Goal: Task Accomplishment & Management: Manage account settings

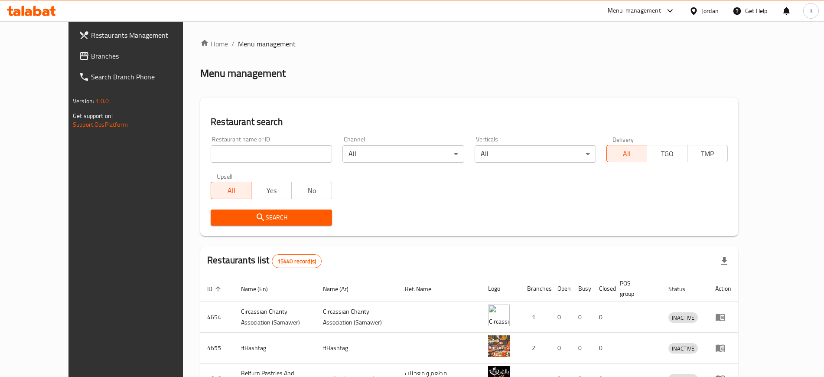
click at [258, 147] on input "search" at bounding box center [271, 153] width 121 height 17
type input "markazi"
click button "Search" at bounding box center [271, 217] width 121 height 16
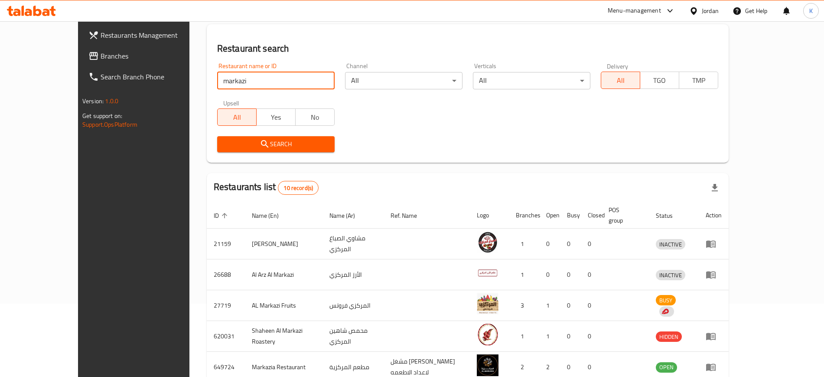
scroll to position [242, 0]
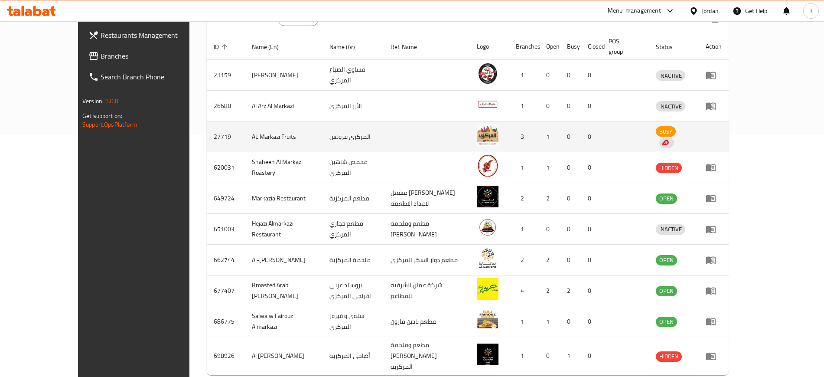
click at [729, 127] on td "enhanced table" at bounding box center [714, 136] width 30 height 31
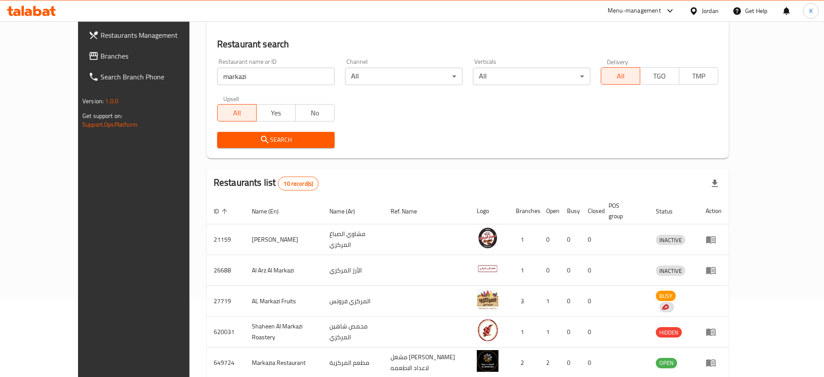
scroll to position [0, 0]
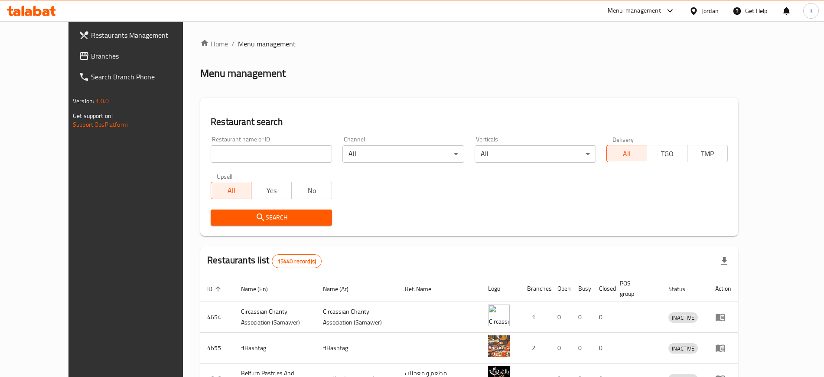
click at [245, 145] on input "search" at bounding box center [271, 153] width 121 height 17
type input "markazi"
click button "Search" at bounding box center [271, 217] width 121 height 16
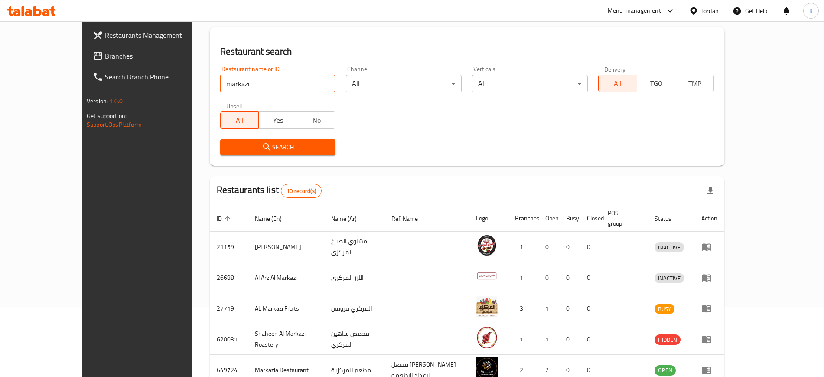
scroll to position [217, 0]
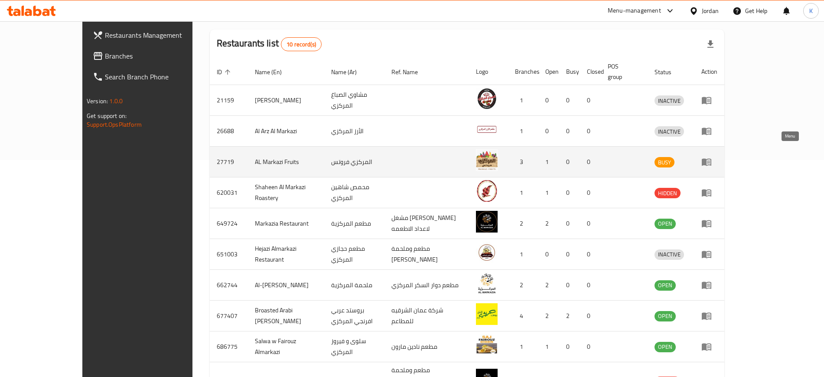
click at [711, 159] on icon "enhanced table" at bounding box center [707, 162] width 10 height 7
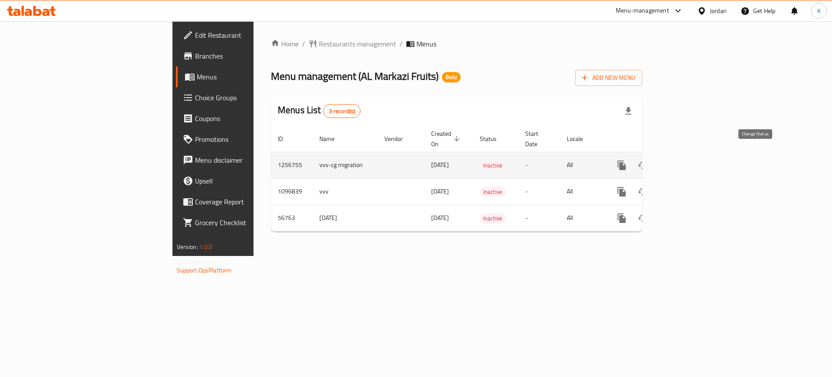
click at [648, 162] on icon "enhanced table" at bounding box center [643, 165] width 10 height 7
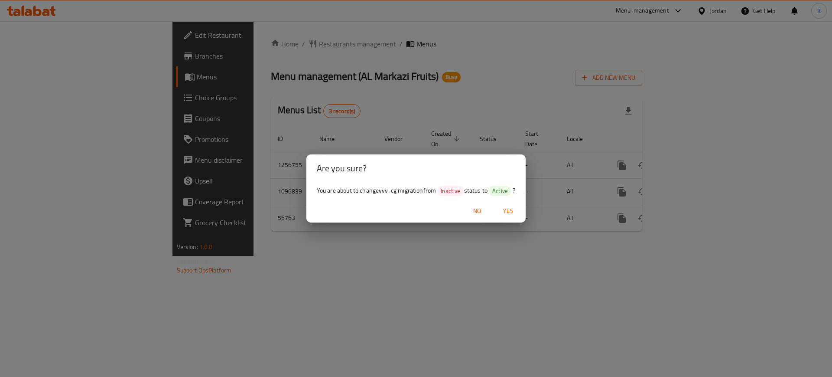
click at [507, 207] on span "Yes" at bounding box center [508, 211] width 21 height 11
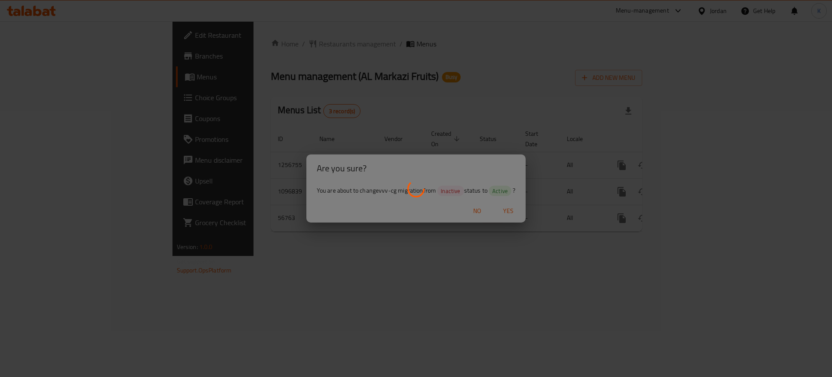
click at [504, 93] on div at bounding box center [416, 188] width 832 height 377
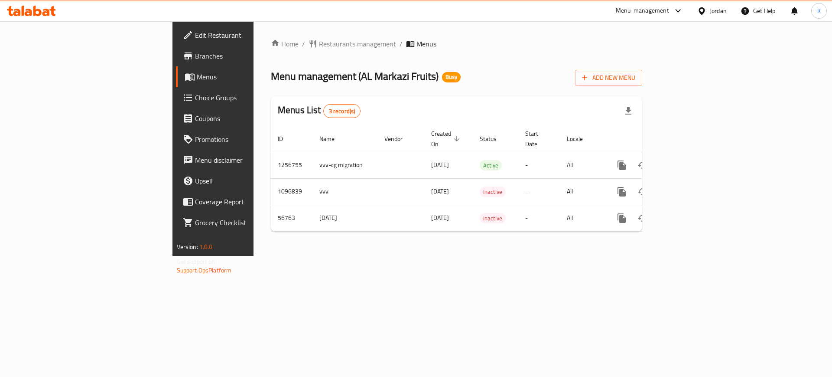
click at [195, 138] on span "Promotions" at bounding box center [250, 139] width 110 height 10
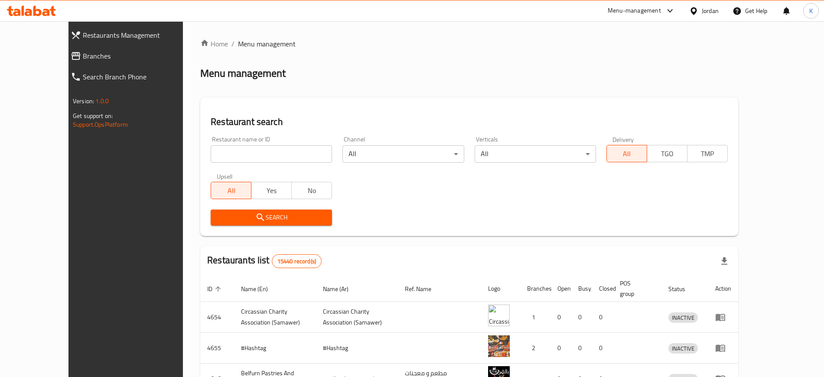
click at [211, 146] on input "search" at bounding box center [271, 153] width 121 height 17
type input "markazi"
click button "Search" at bounding box center [271, 217] width 121 height 16
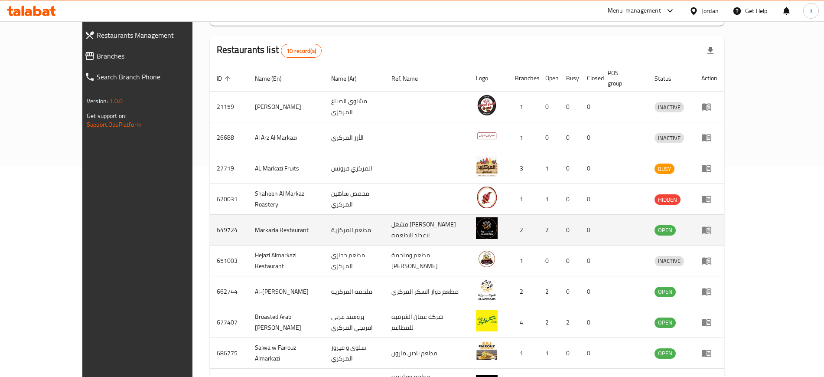
scroll to position [217, 0]
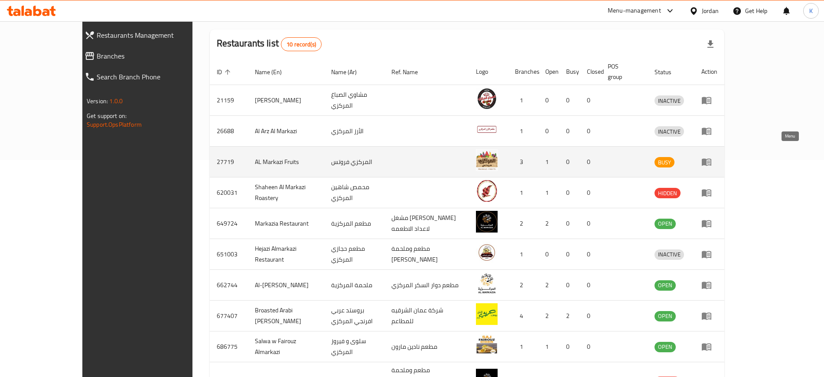
click at [710, 160] on icon "enhanced table" at bounding box center [708, 161] width 3 height 3
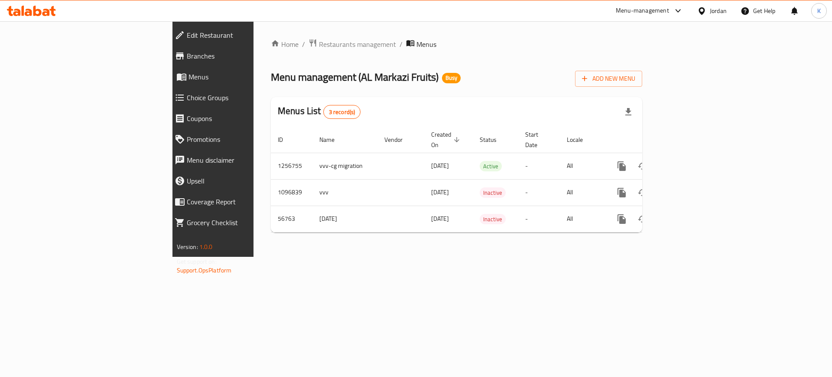
click at [187, 113] on span "Coupons" at bounding box center [246, 118] width 118 height 10
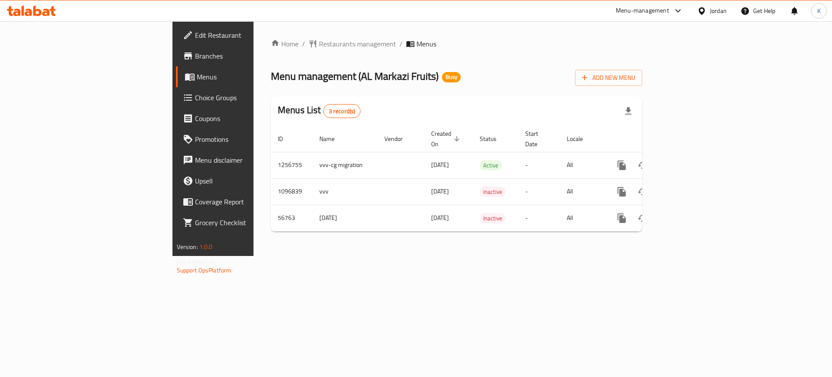
click at [195, 164] on span "Menu disclaimer" at bounding box center [250, 160] width 110 height 10
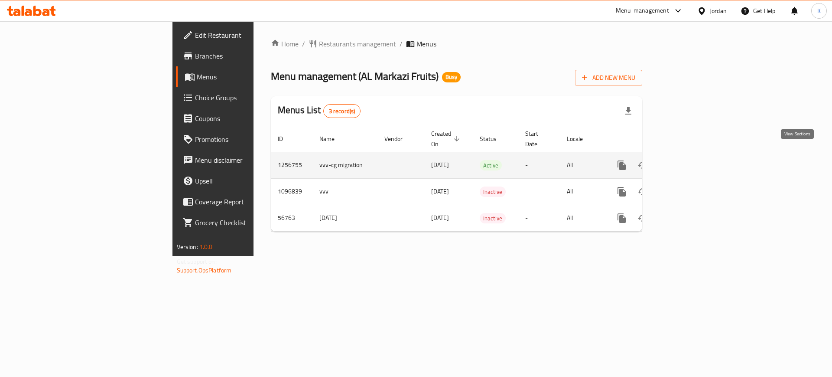
click at [689, 161] on icon "enhanced table" at bounding box center [685, 165] width 8 height 8
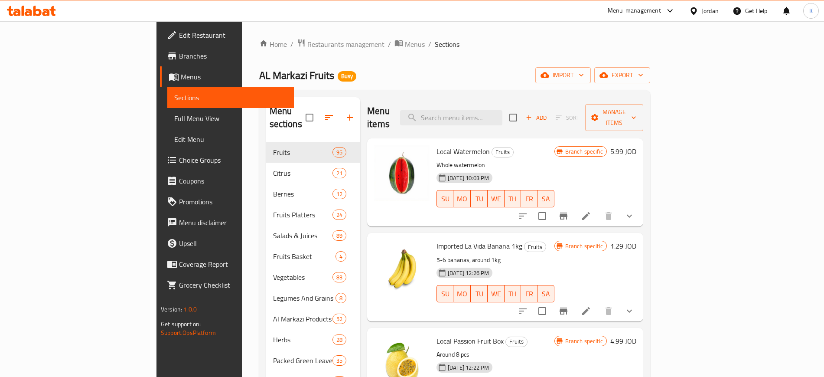
click at [612, 49] on ol "Home / Restaurants management / Menus / Sections" at bounding box center [454, 44] width 391 height 11
click at [179, 157] on span "Choice Groups" at bounding box center [233, 160] width 108 height 10
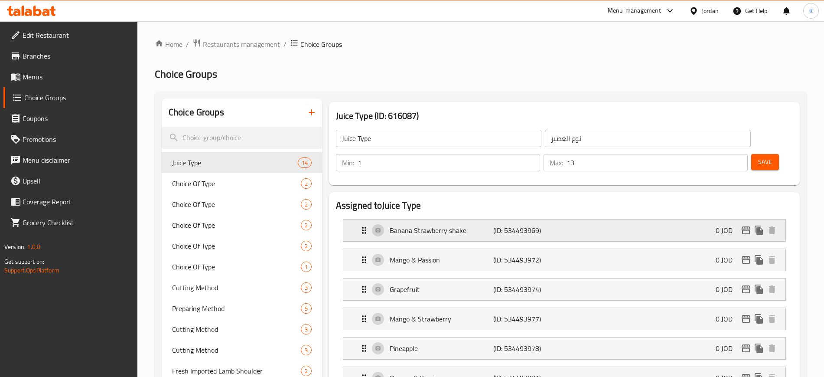
click at [462, 225] on p "Banana Strawberry shake" at bounding box center [442, 230] width 104 height 10
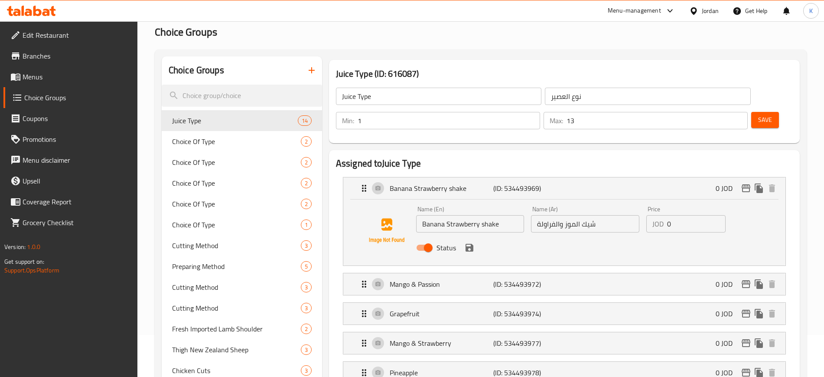
scroll to position [108, 0]
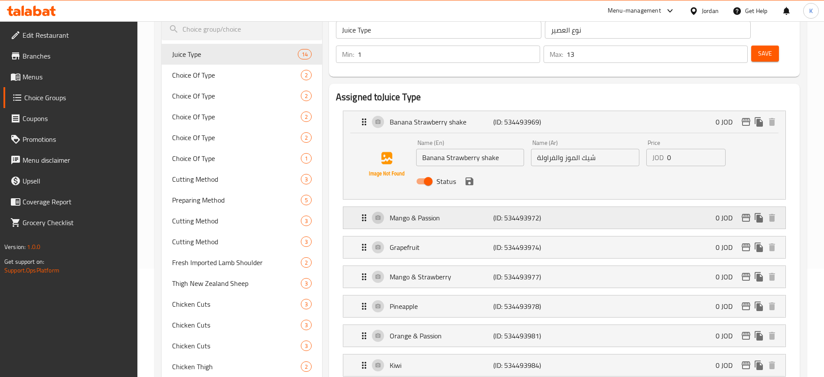
click at [450, 212] on p "Mango & Passion" at bounding box center [442, 217] width 104 height 10
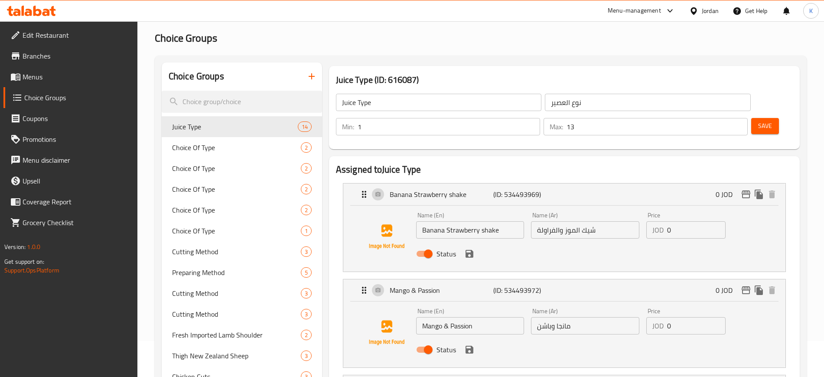
scroll to position [0, 0]
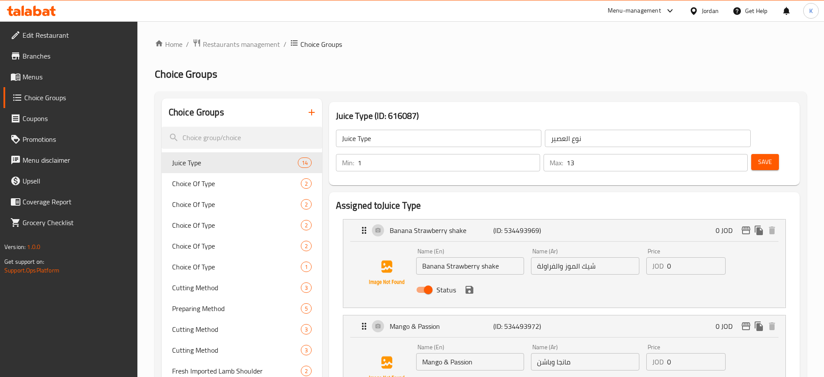
click at [41, 122] on span "Coupons" at bounding box center [77, 118] width 108 height 10
